Goal: Book appointment/travel/reservation

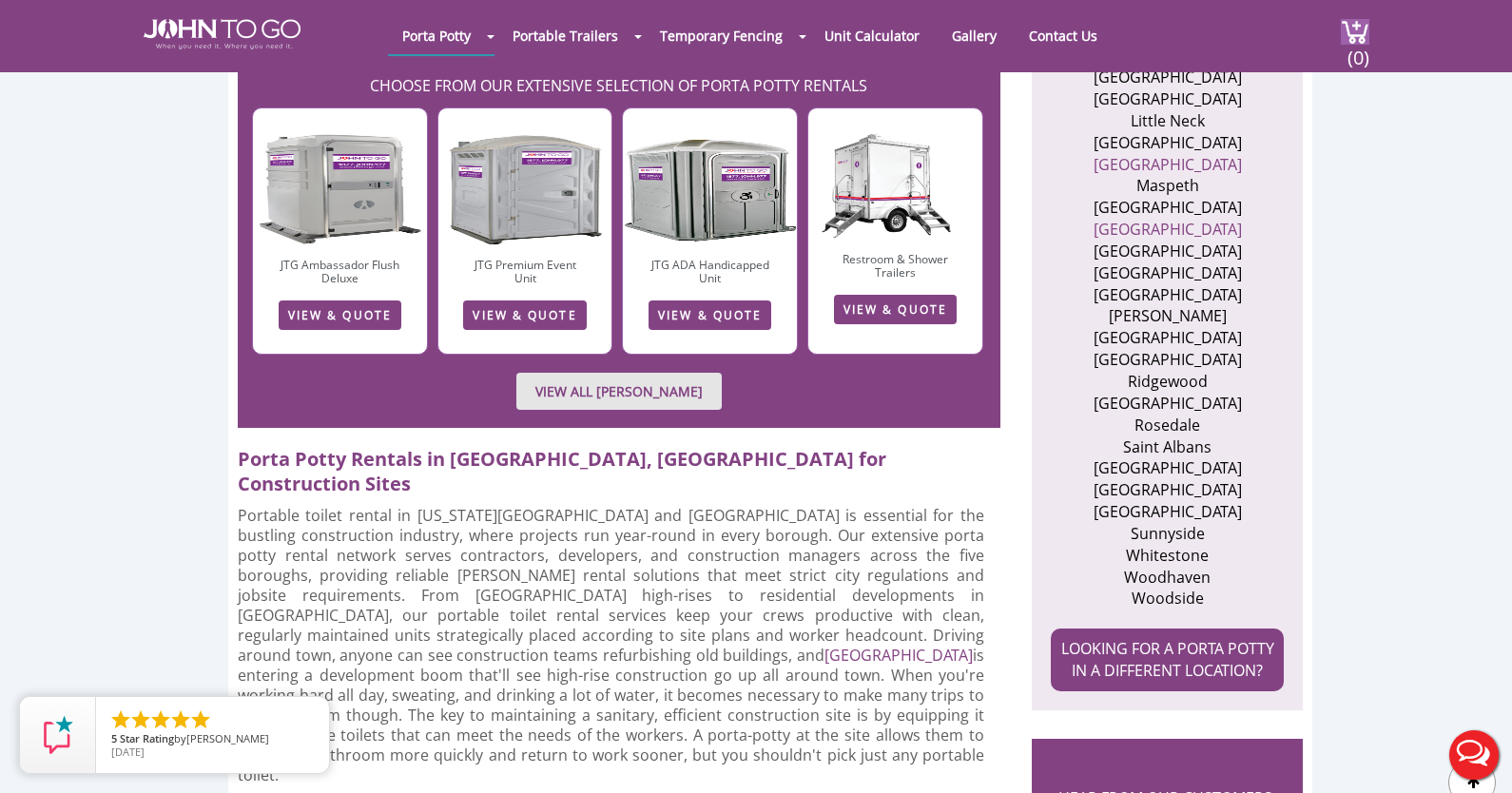
scroll to position [1096, 0]
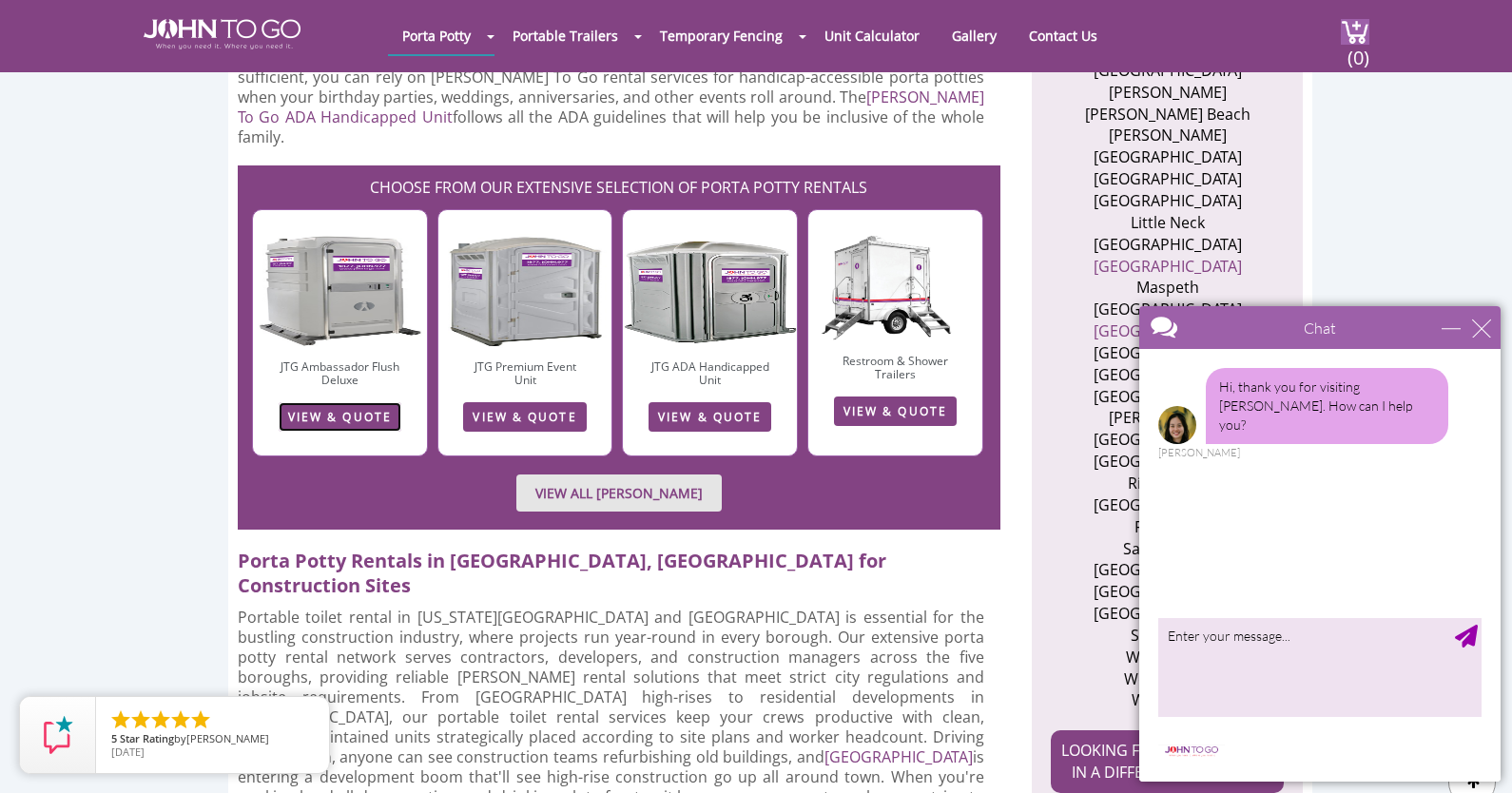
click at [312, 402] on link "VIEW & QUOTE" at bounding box center [340, 417] width 123 height 30
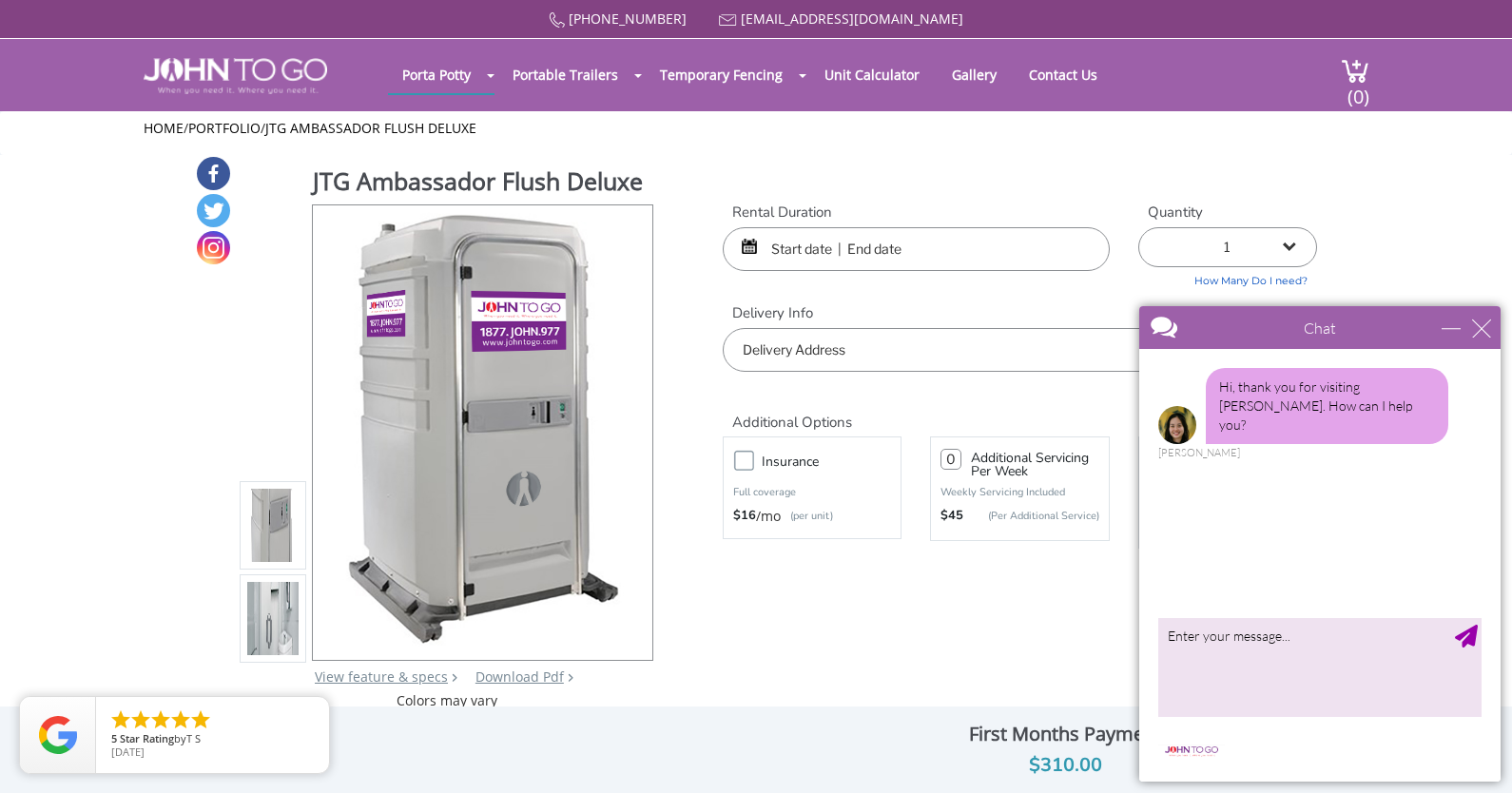
click at [904, 256] on input "text" at bounding box center [916, 249] width 387 height 44
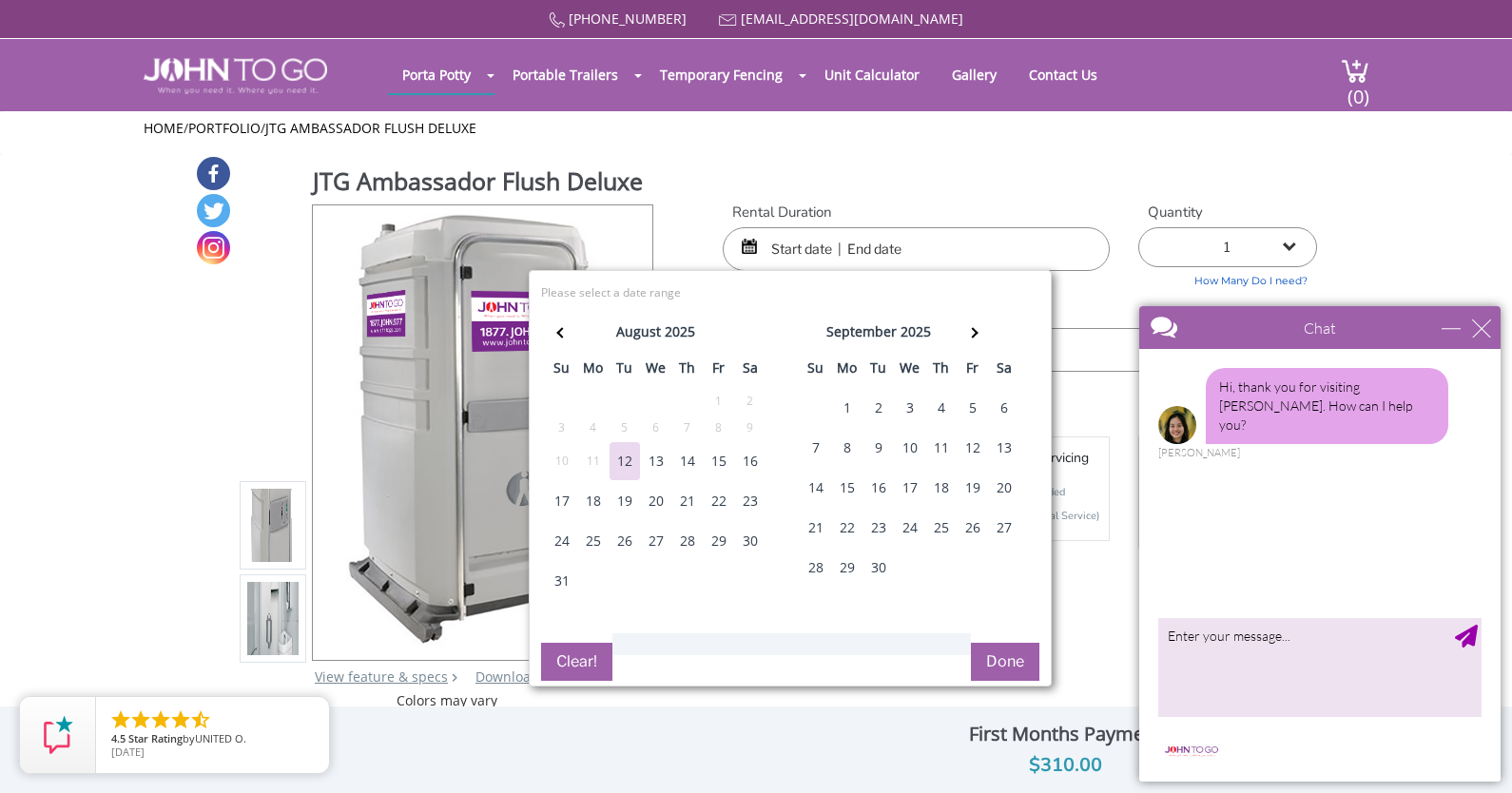
click at [691, 497] on div "21" at bounding box center [687, 501] width 31 height 38
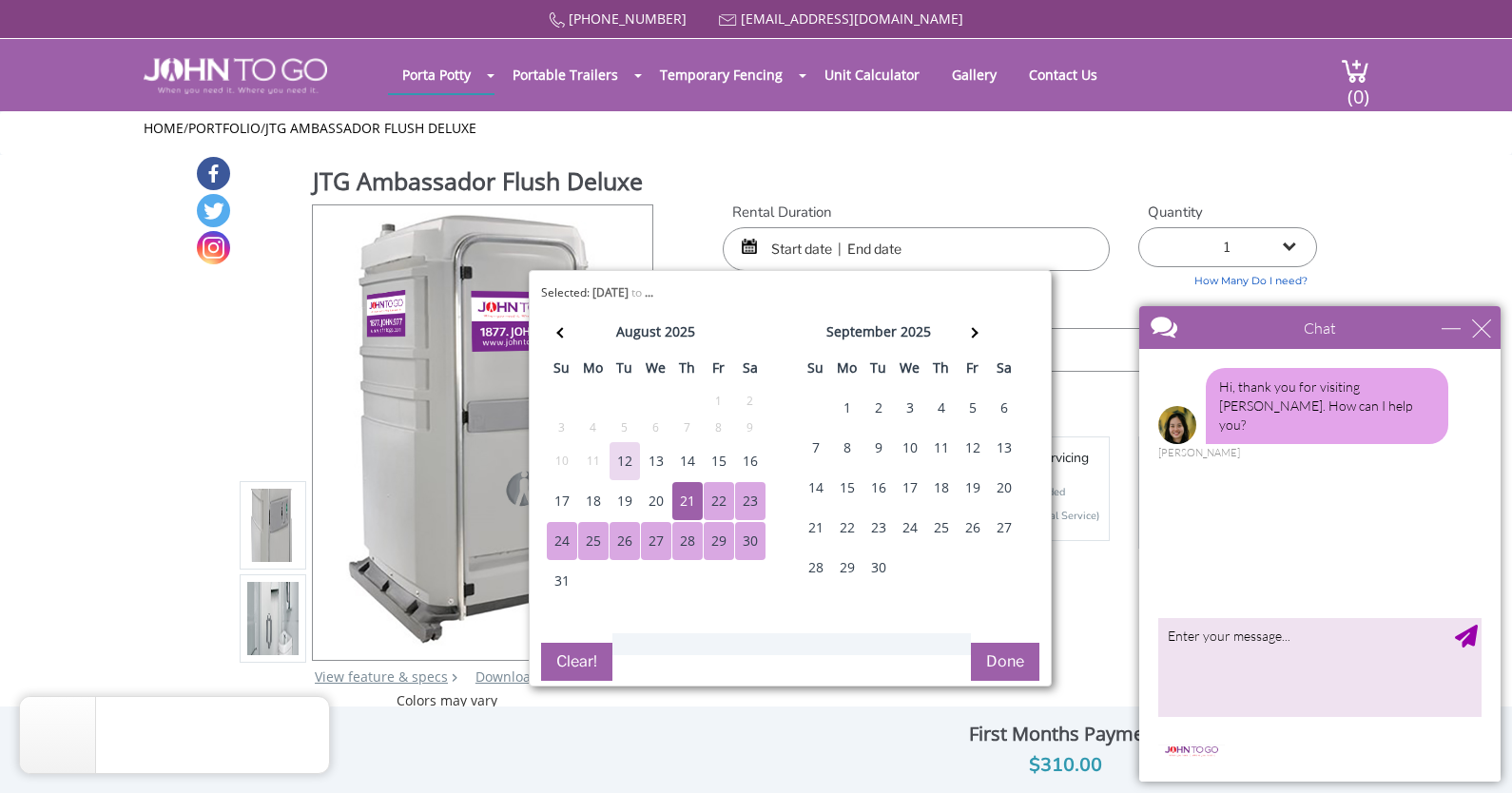
click at [999, 670] on button "Done" at bounding box center [1004, 661] width 68 height 38
type input "0"
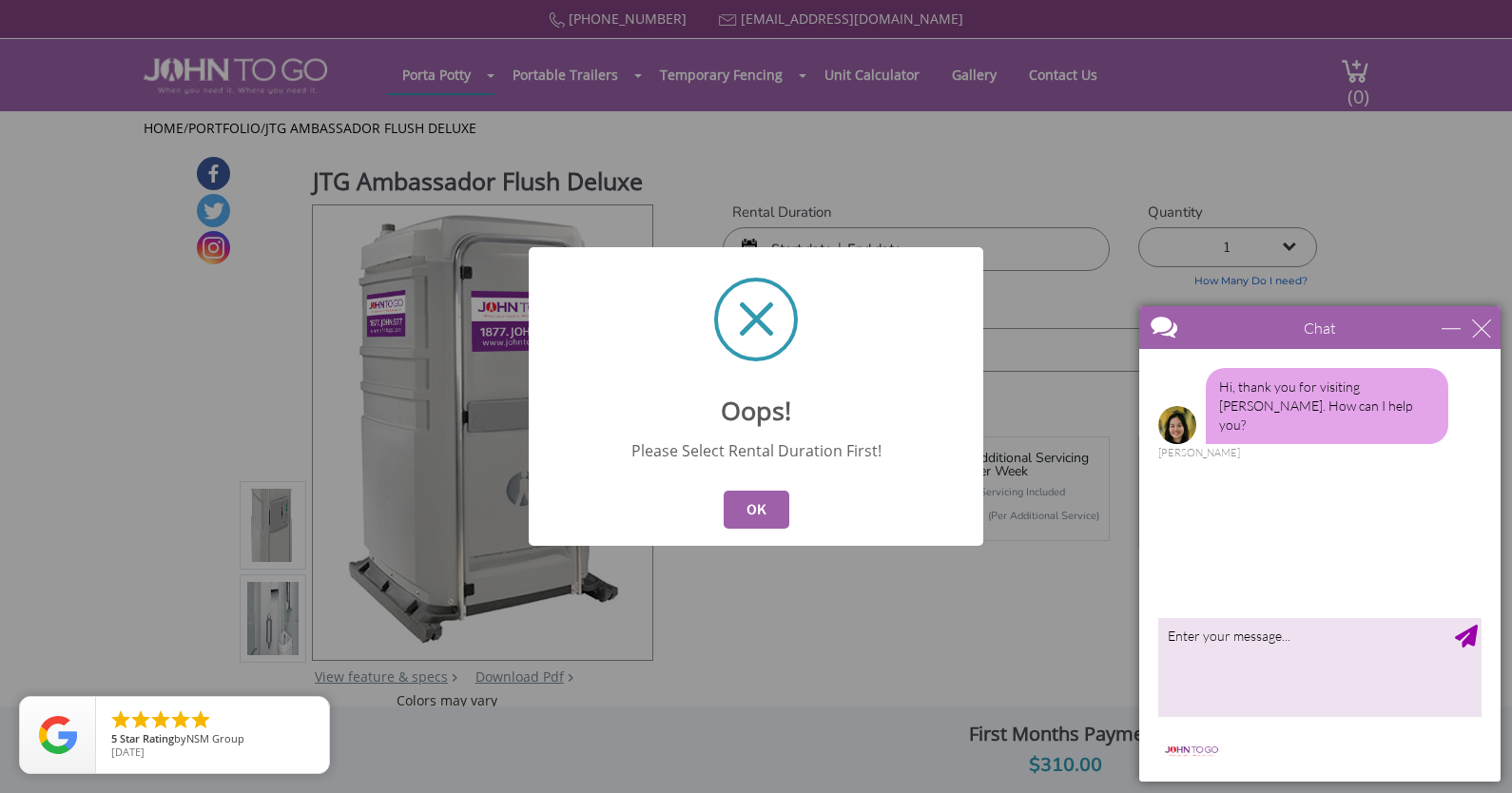
click at [749, 510] on button "OK" at bounding box center [756, 509] width 65 height 38
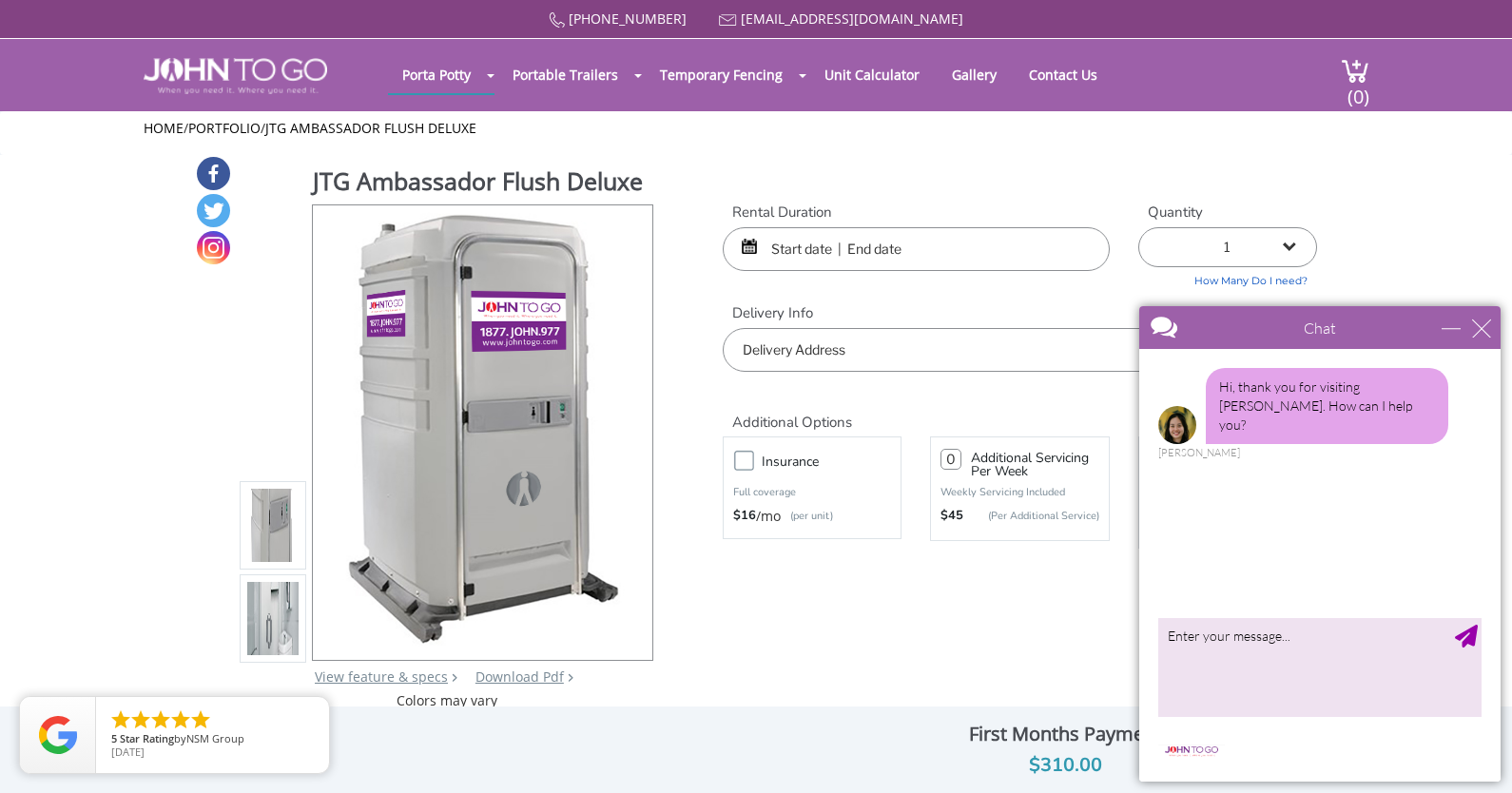
click at [815, 248] on input "text" at bounding box center [916, 249] width 387 height 44
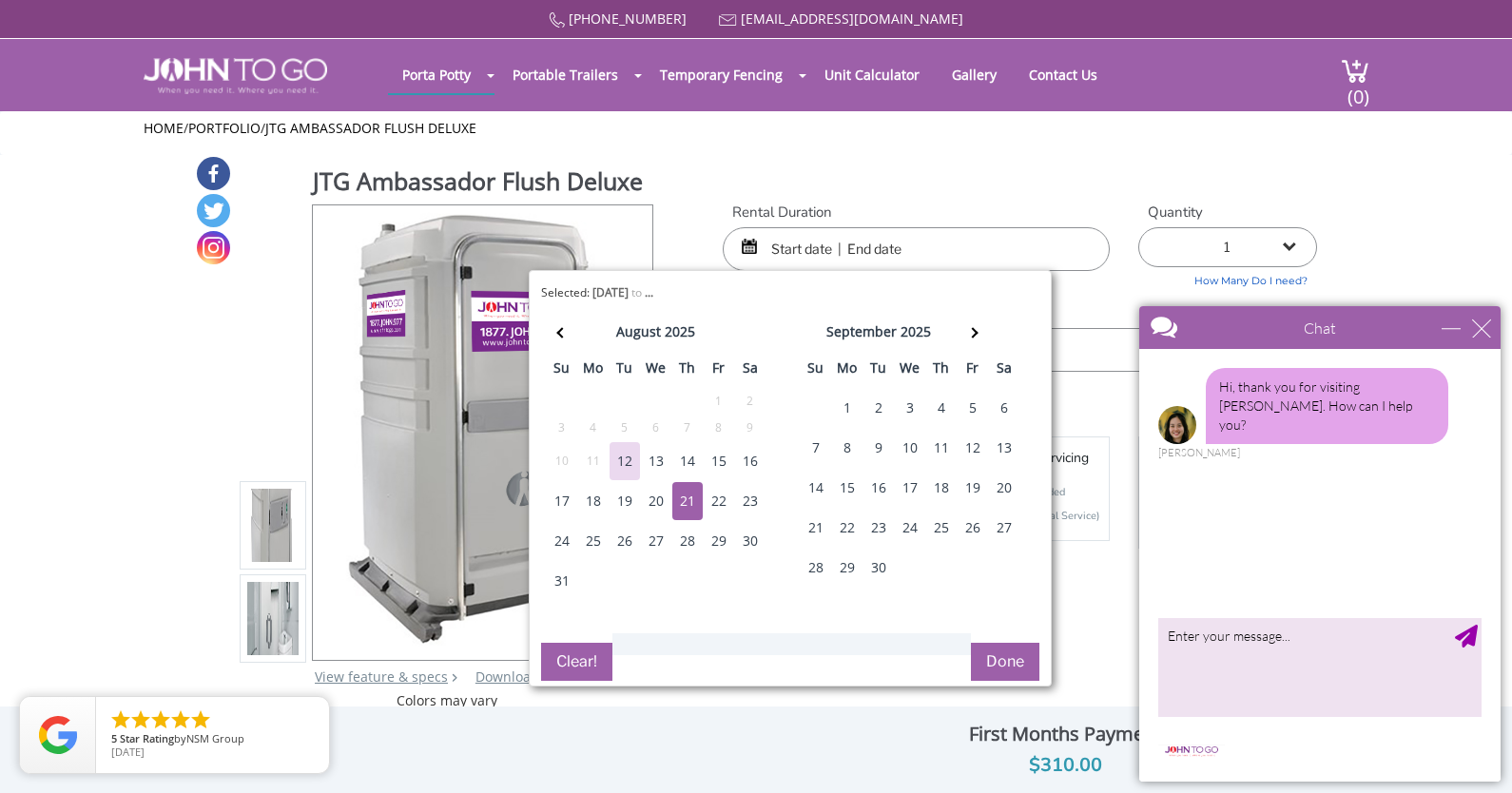
click at [687, 496] on div "21" at bounding box center [687, 501] width 31 height 38
type input "08/21/2025 to 08/21/2025"
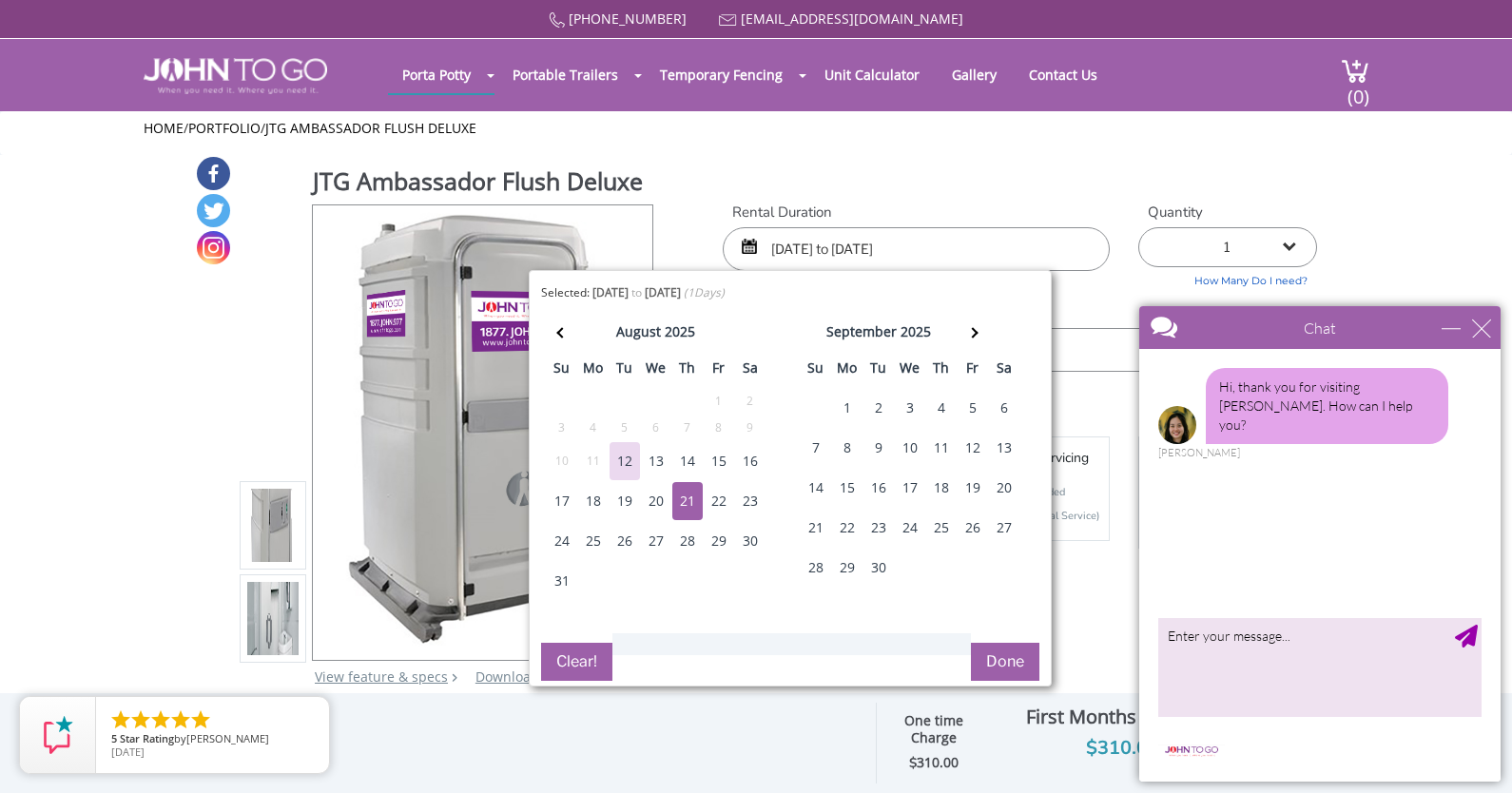
click at [1009, 654] on button "Done" at bounding box center [1004, 661] width 68 height 38
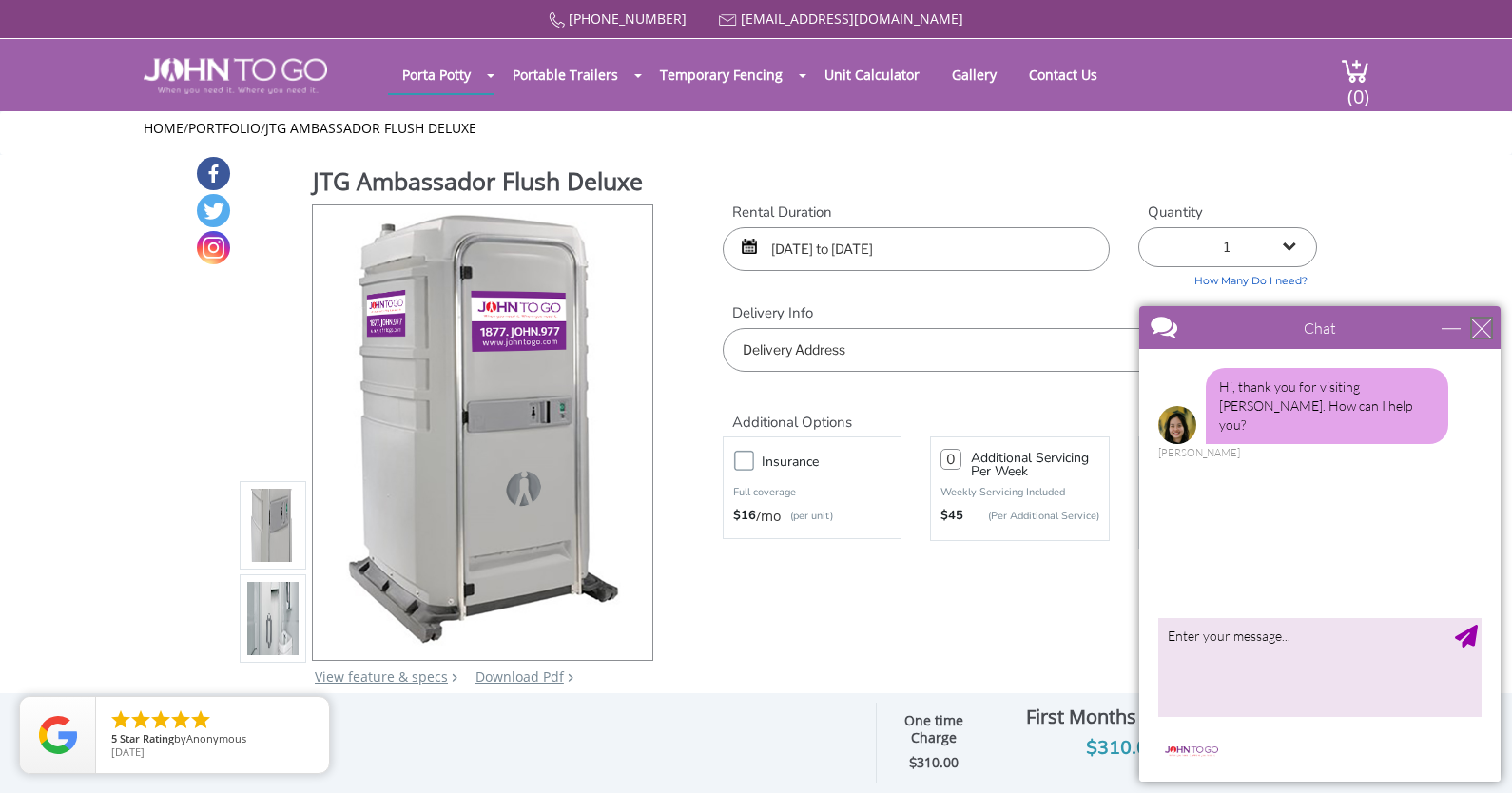
click at [1484, 329] on div "close" at bounding box center [1480, 327] width 19 height 19
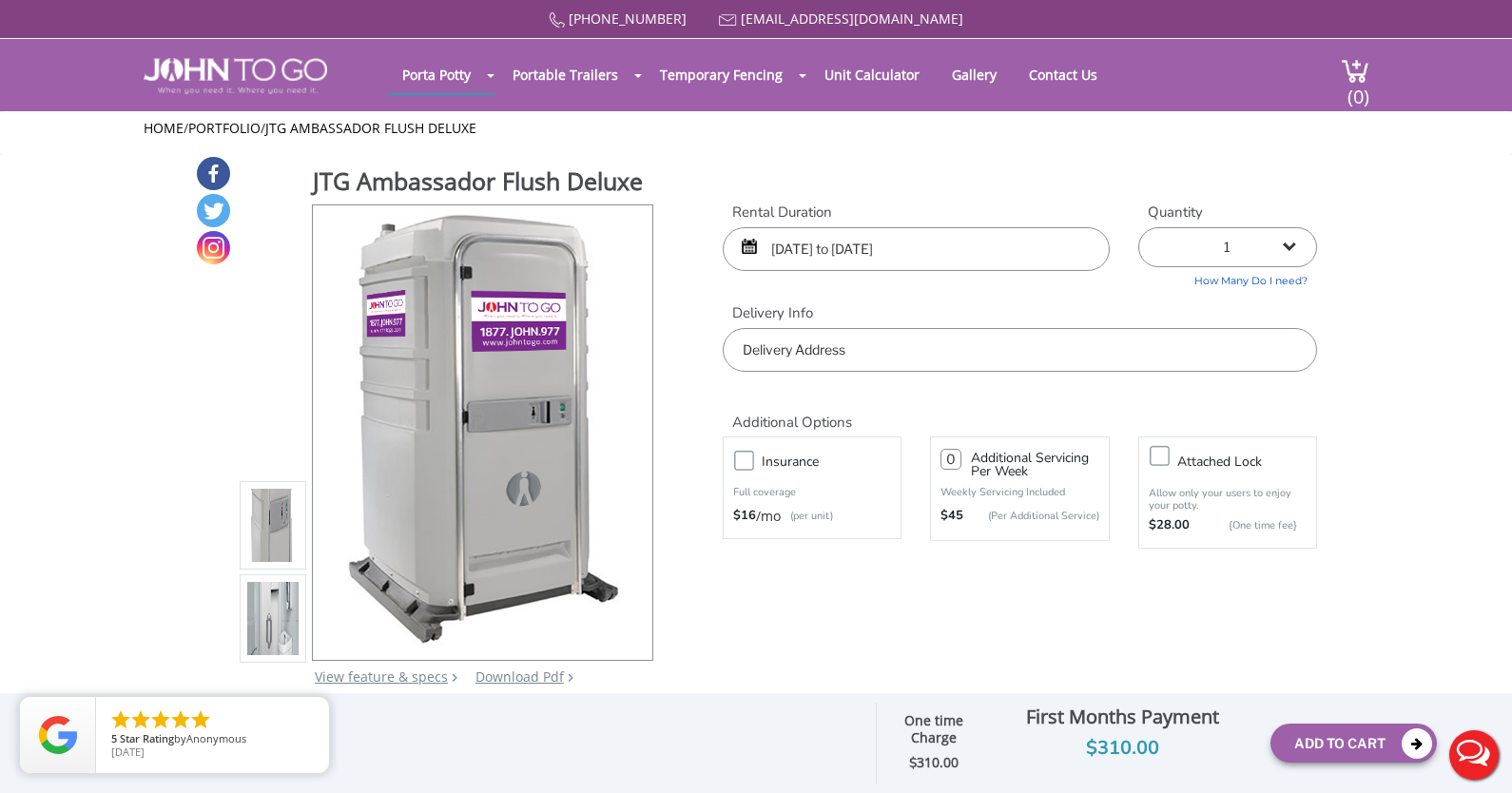
click at [1089, 353] on input "text" at bounding box center [1019, 350] width 594 height 44
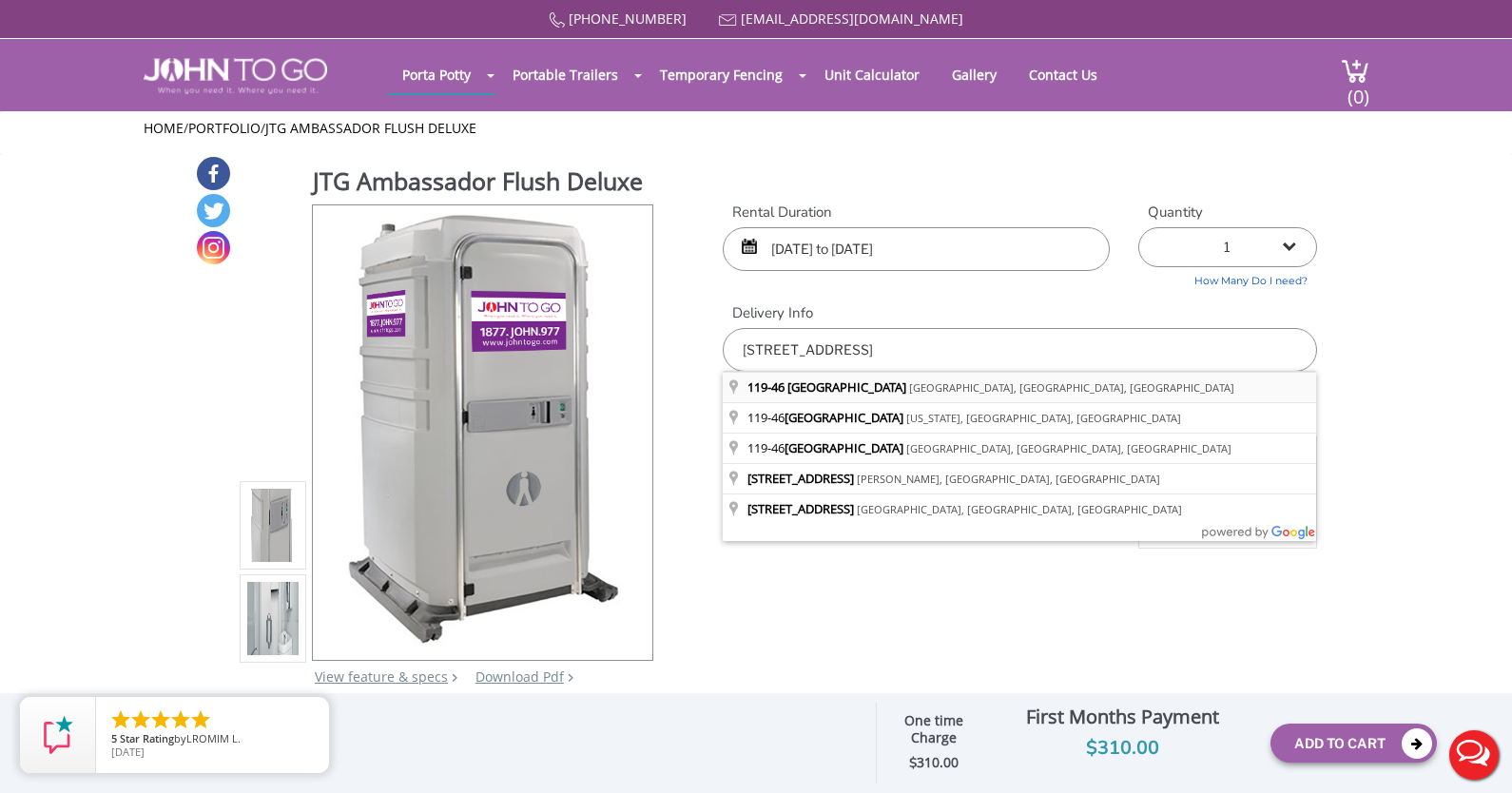
type input "119-46 189th Street, Jamaica, NY, USA"
